Goal: Task Accomplishment & Management: Use online tool/utility

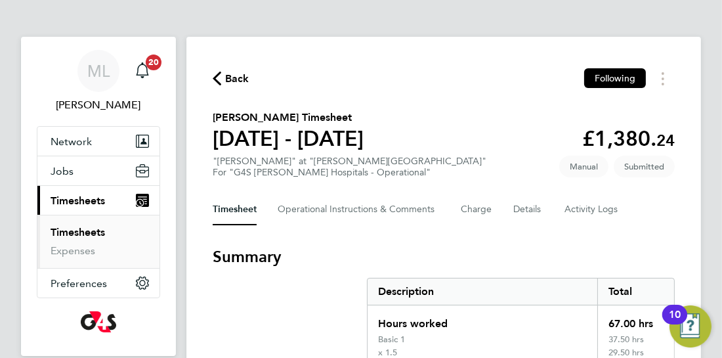
click at [538, 281] on div "Description" at bounding box center [483, 291] width 230 height 26
click at [234, 356] on section "Summary Description Total Hours worked 67.00 hrs Basic 1 37.50 hrs x 1.5 29.50 …" at bounding box center [444, 307] width 462 height 123
click at [223, 343] on section "Summary Description Total Hours worked 67.00 hrs Basic 1 37.50 hrs x 1.5 29.50 …" at bounding box center [444, 307] width 462 height 123
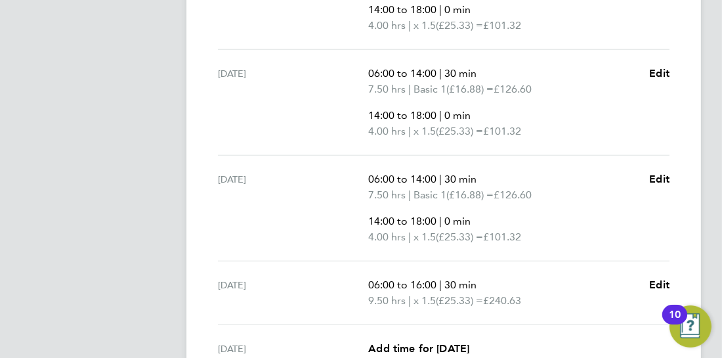
scroll to position [814, 0]
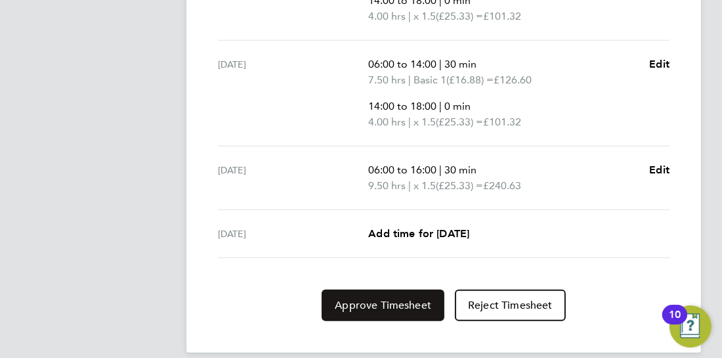
click at [383, 303] on span "Approve Timesheet" at bounding box center [383, 305] width 96 height 13
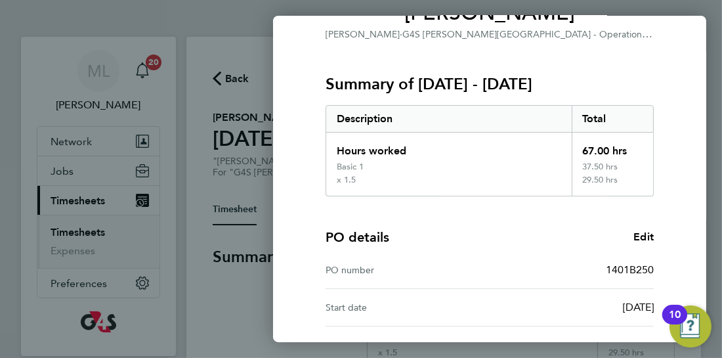
scroll to position [245, 0]
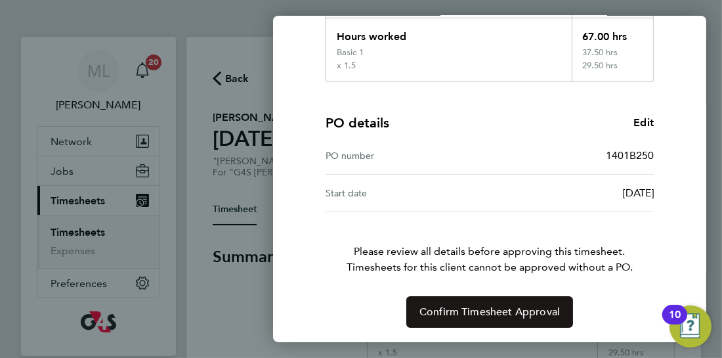
click at [505, 309] on span "Confirm Timesheet Approval" at bounding box center [489, 311] width 140 height 13
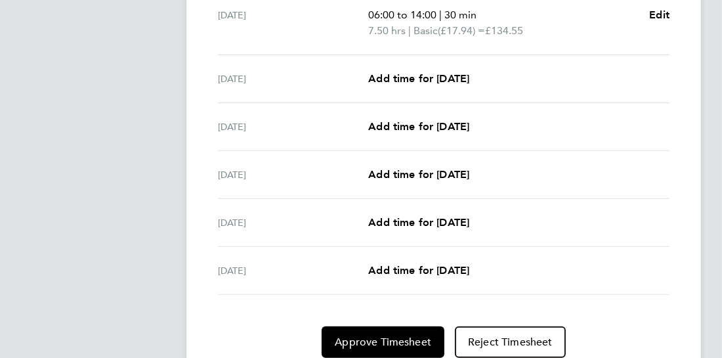
scroll to position [514, 0]
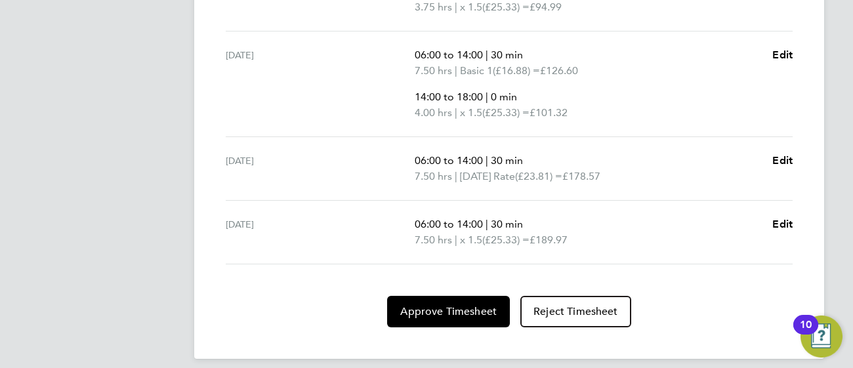
scroll to position [747, 0]
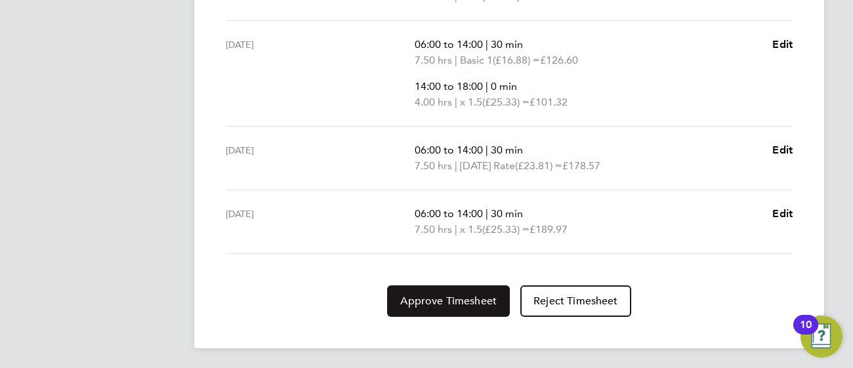
click at [442, 303] on span "Approve Timesheet" at bounding box center [448, 301] width 96 height 13
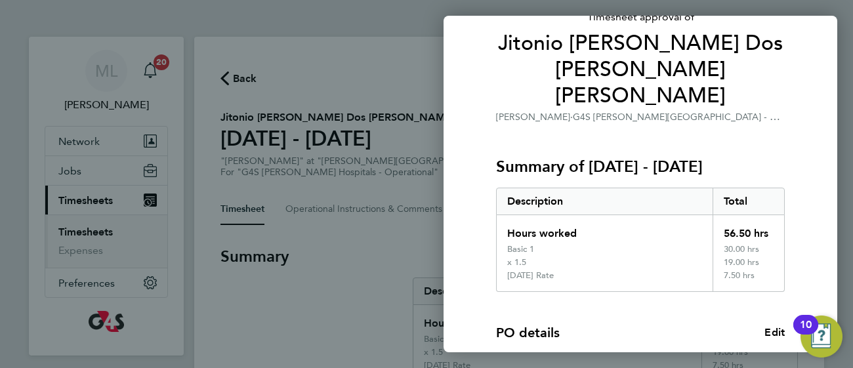
scroll to position [274, 0]
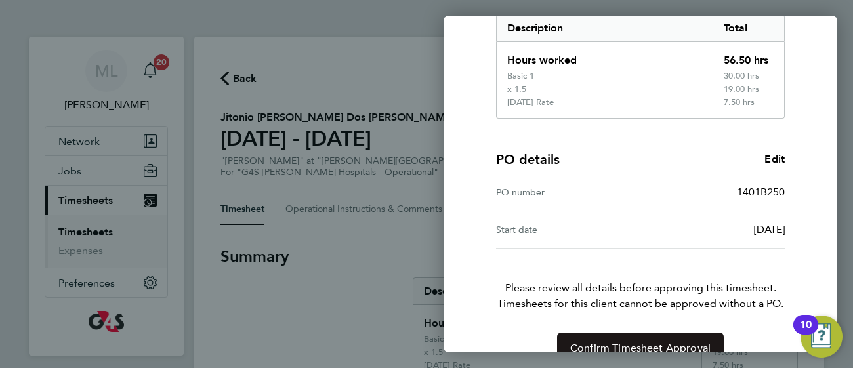
click at [669, 342] on span "Confirm Timesheet Approval" at bounding box center [640, 348] width 140 height 13
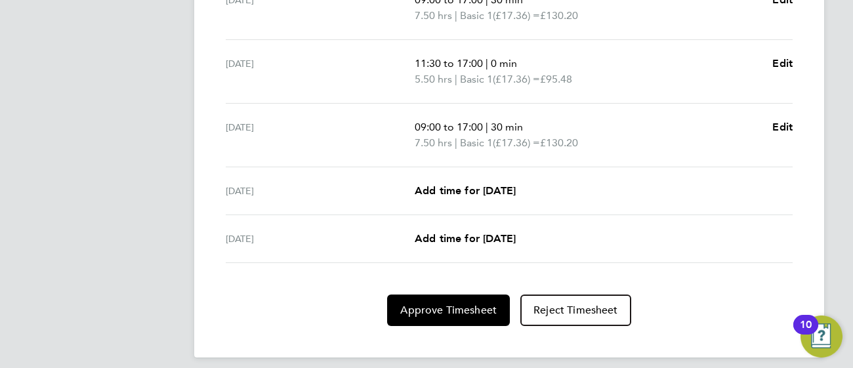
scroll to position [579, 0]
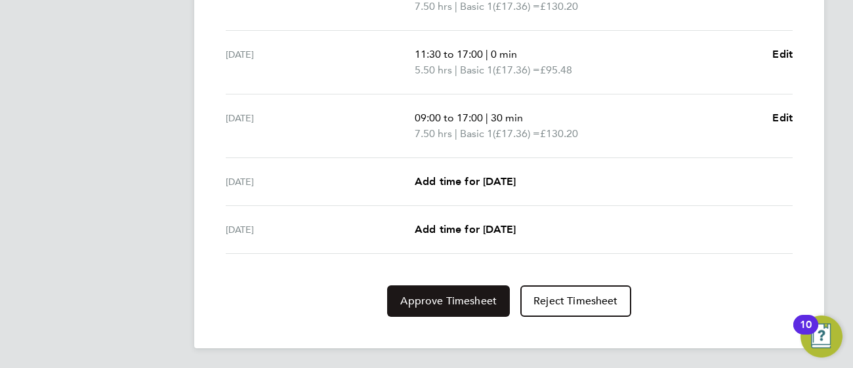
click at [468, 308] on button "Approve Timesheet" at bounding box center [448, 302] width 123 height 32
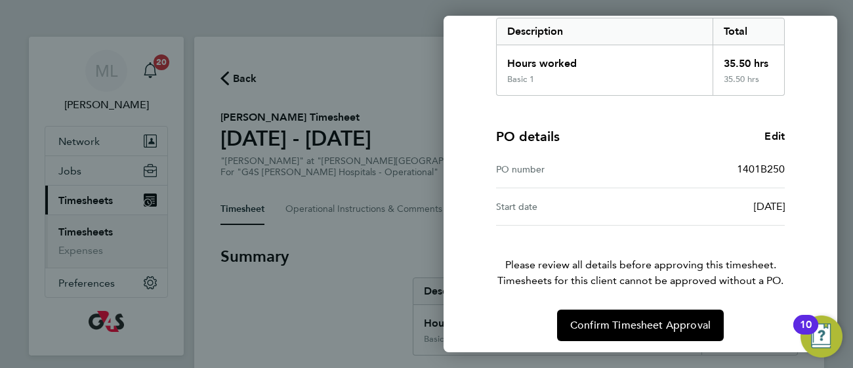
scroll to position [222, 0]
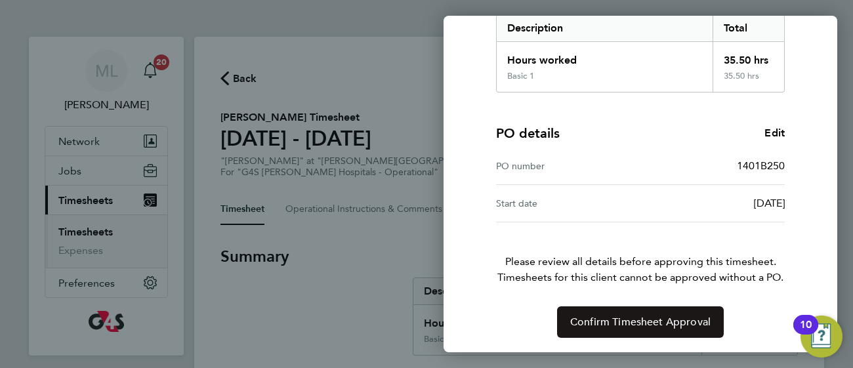
click at [656, 322] on span "Confirm Timesheet Approval" at bounding box center [640, 322] width 140 height 13
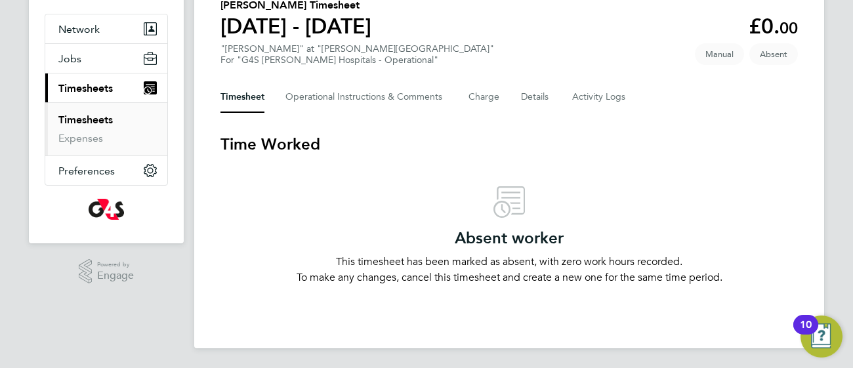
scroll to position [114, 0]
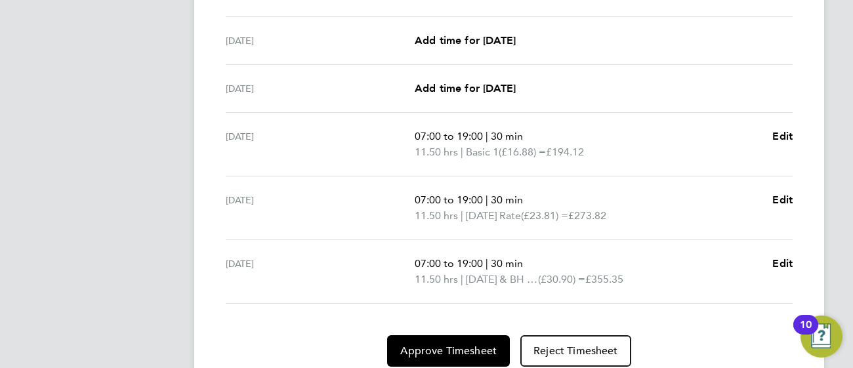
scroll to position [574, 0]
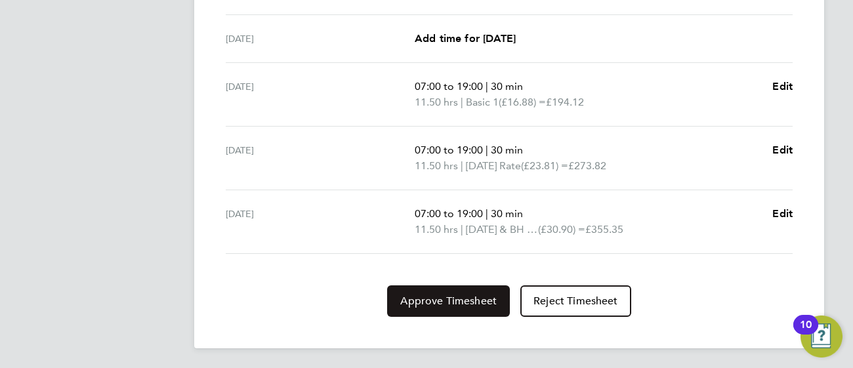
click at [451, 299] on span "Approve Timesheet" at bounding box center [448, 301] width 96 height 13
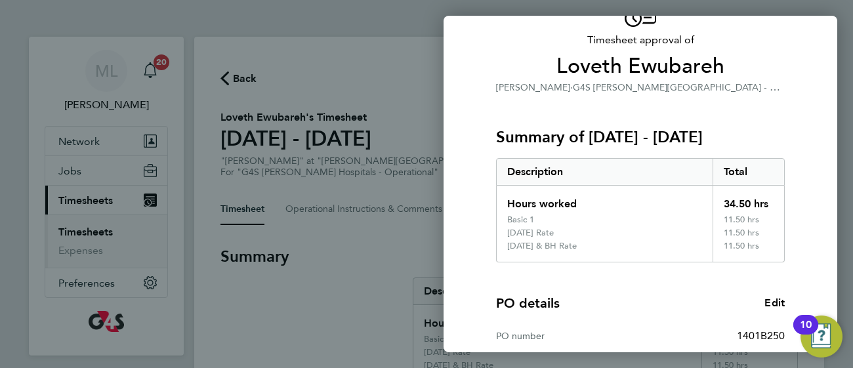
scroll to position [248, 0]
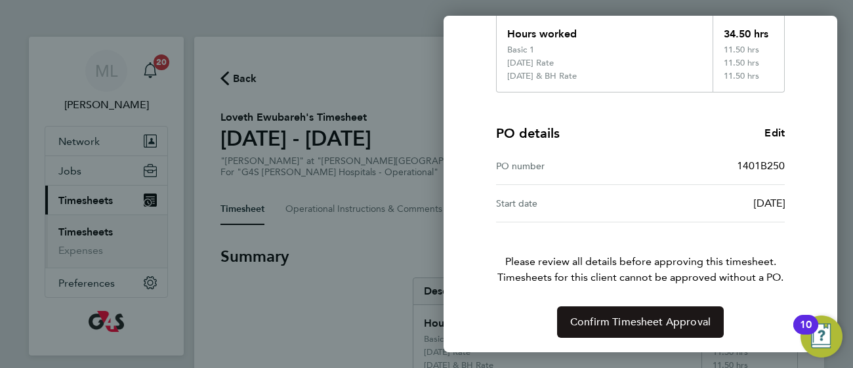
click at [628, 324] on span "Confirm Timesheet Approval" at bounding box center [640, 322] width 140 height 13
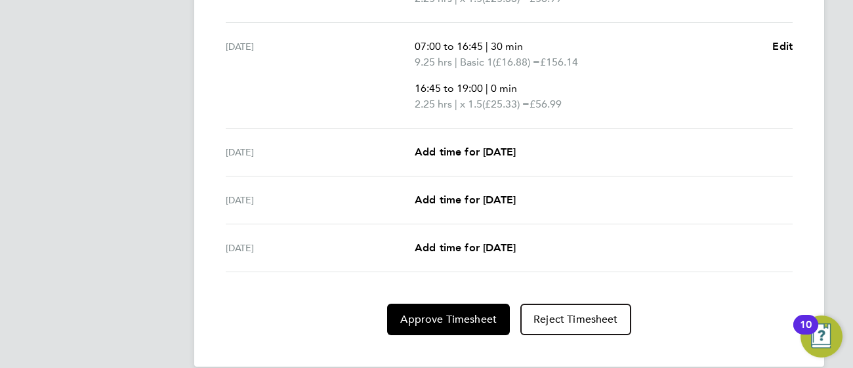
scroll to position [744, 0]
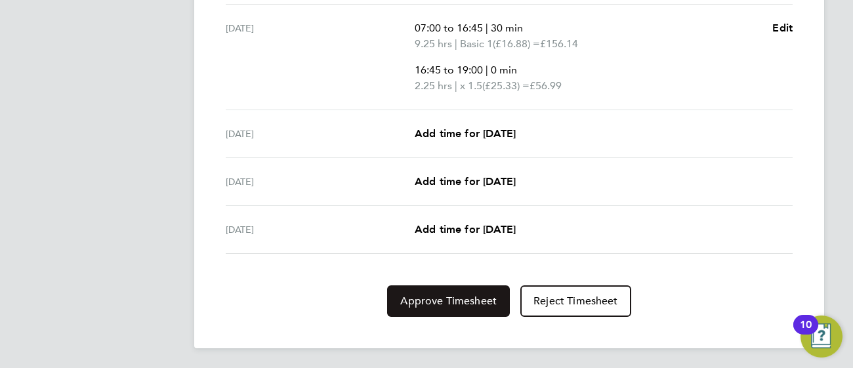
click at [465, 302] on span "Approve Timesheet" at bounding box center [448, 301] width 96 height 13
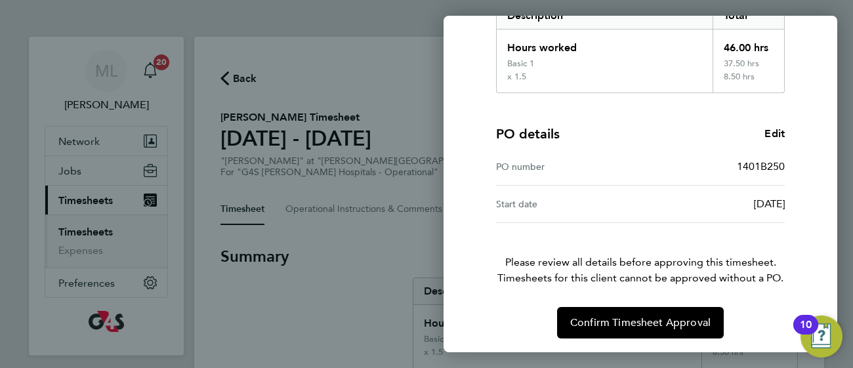
scroll to position [235, 0]
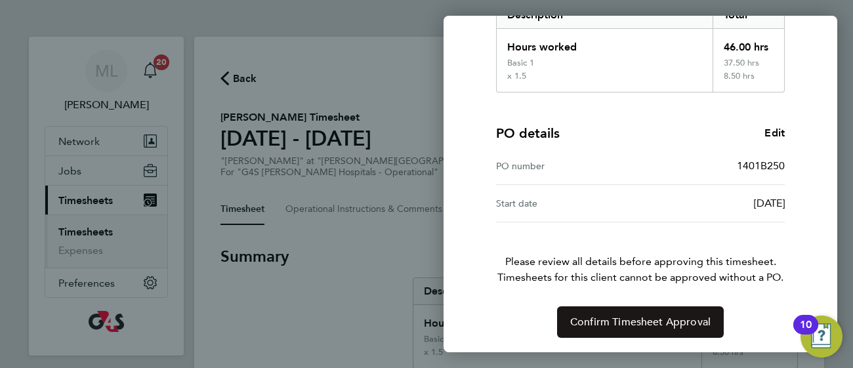
click at [673, 319] on span "Confirm Timesheet Approval" at bounding box center [640, 322] width 140 height 13
